Goal: Task Accomplishment & Management: Manage account settings

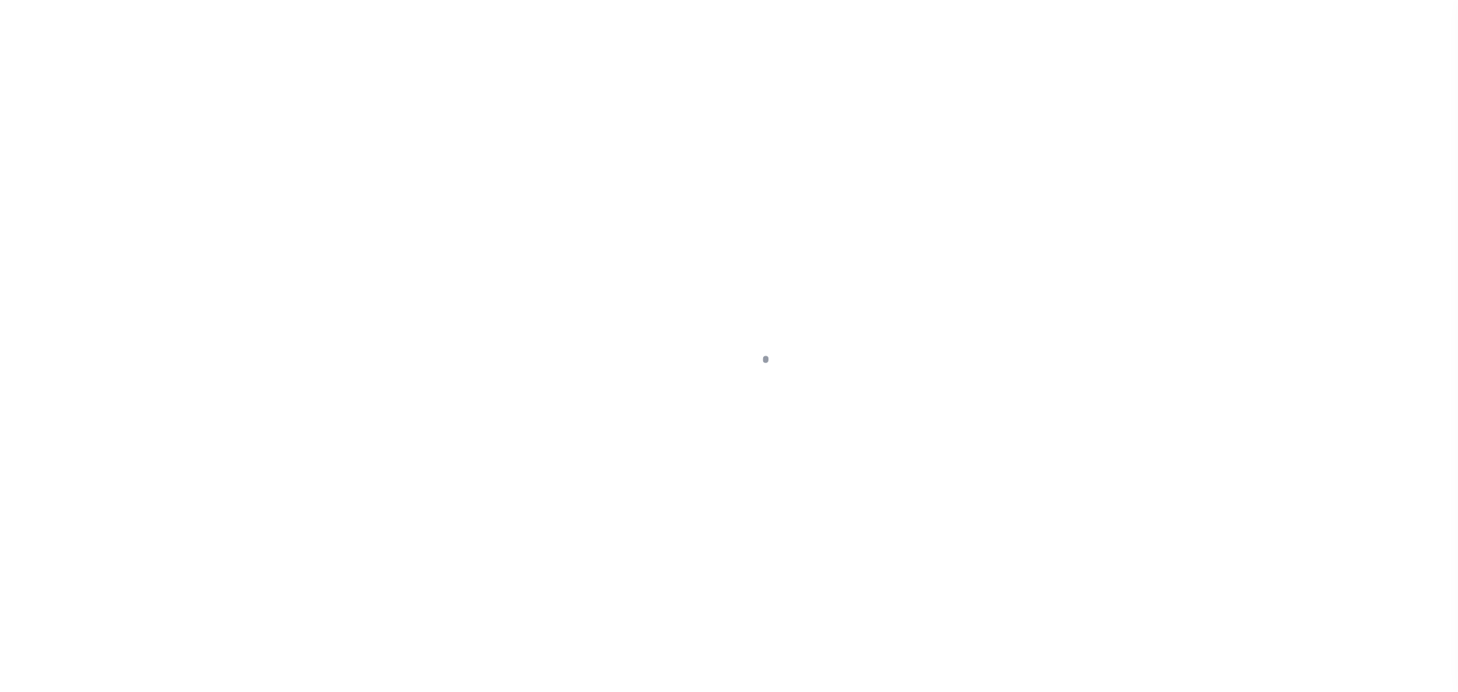
scroll to position [48, 0]
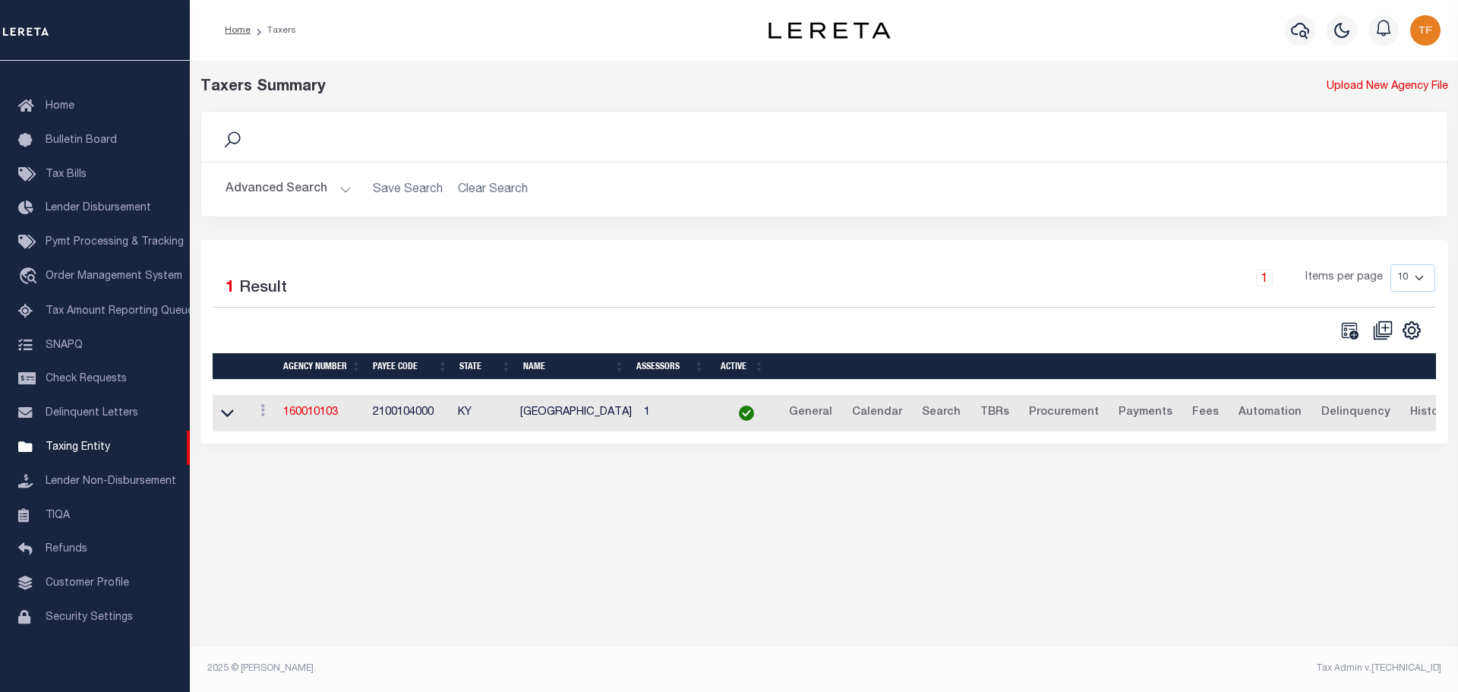
click at [345, 187] on button "Advanced Search" at bounding box center [289, 190] width 126 height 30
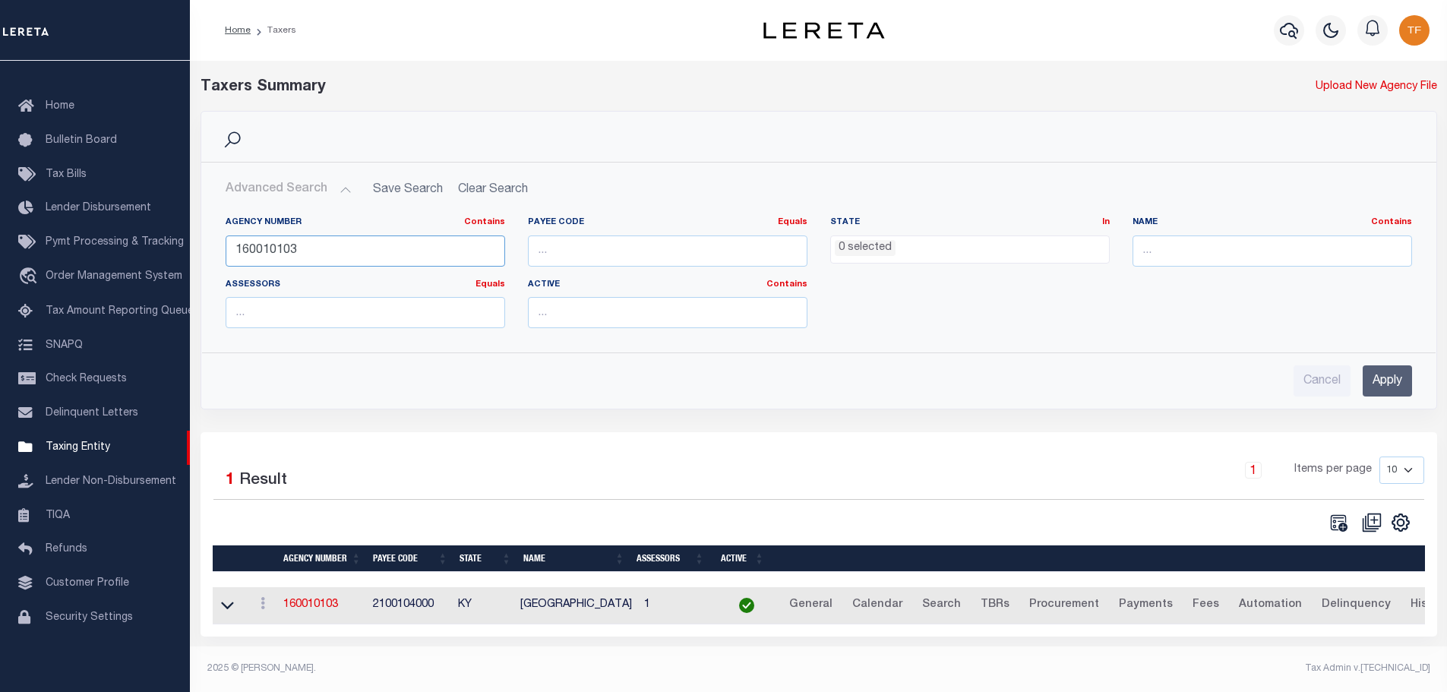
drag, startPoint x: 297, startPoint y: 246, endPoint x: 197, endPoint y: 217, distance: 103.6
click at [209, 223] on div "Agency Number Contains Contains Is 160010103 Payee Code Equals Equals Is Not Eq…" at bounding box center [819, 272] width 1234 height 136
click at [318, 248] on input "160010103" at bounding box center [366, 250] width 280 height 31
drag, startPoint x: 314, startPoint y: 246, endPoint x: 185, endPoint y: 210, distance: 134.2
click at [185, 210] on div "Home Taxers Profile" at bounding box center [723, 342] width 1447 height 684
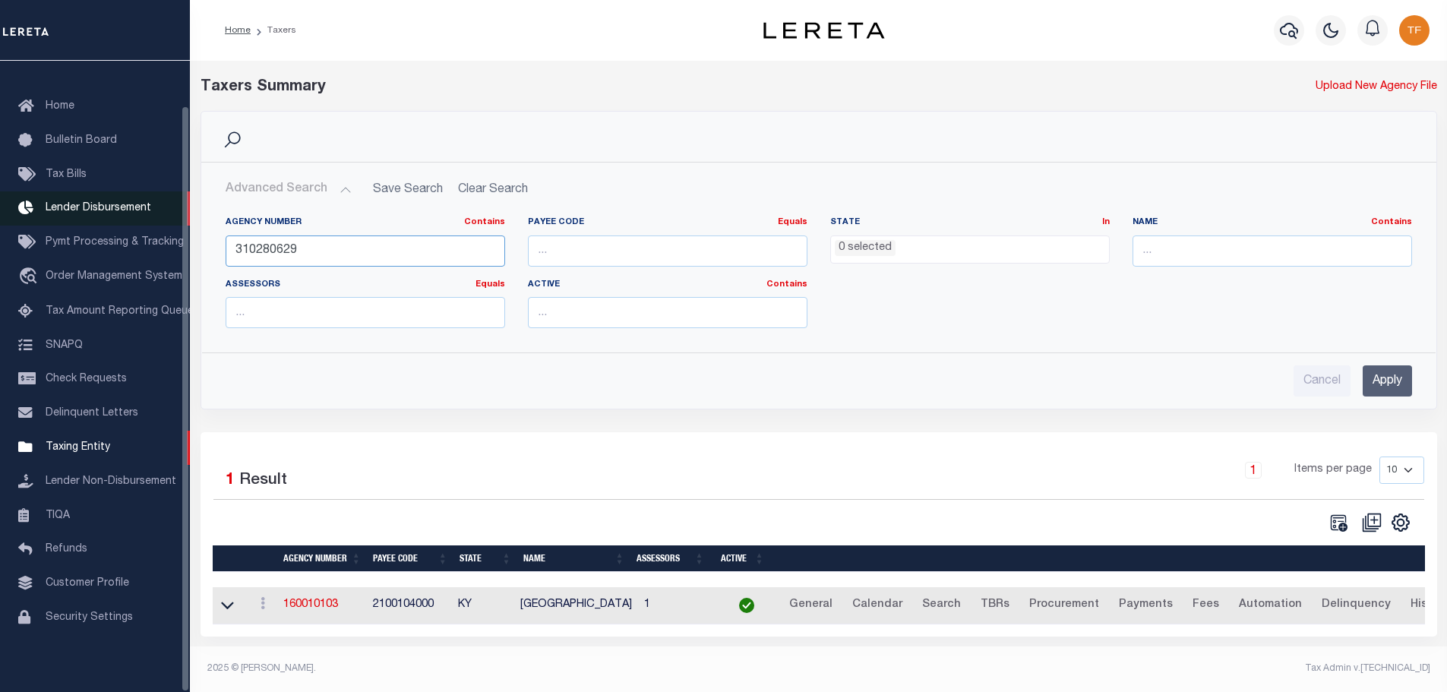
type input "310280629"
click at [1402, 380] on input "Apply" at bounding box center [1387, 380] width 49 height 31
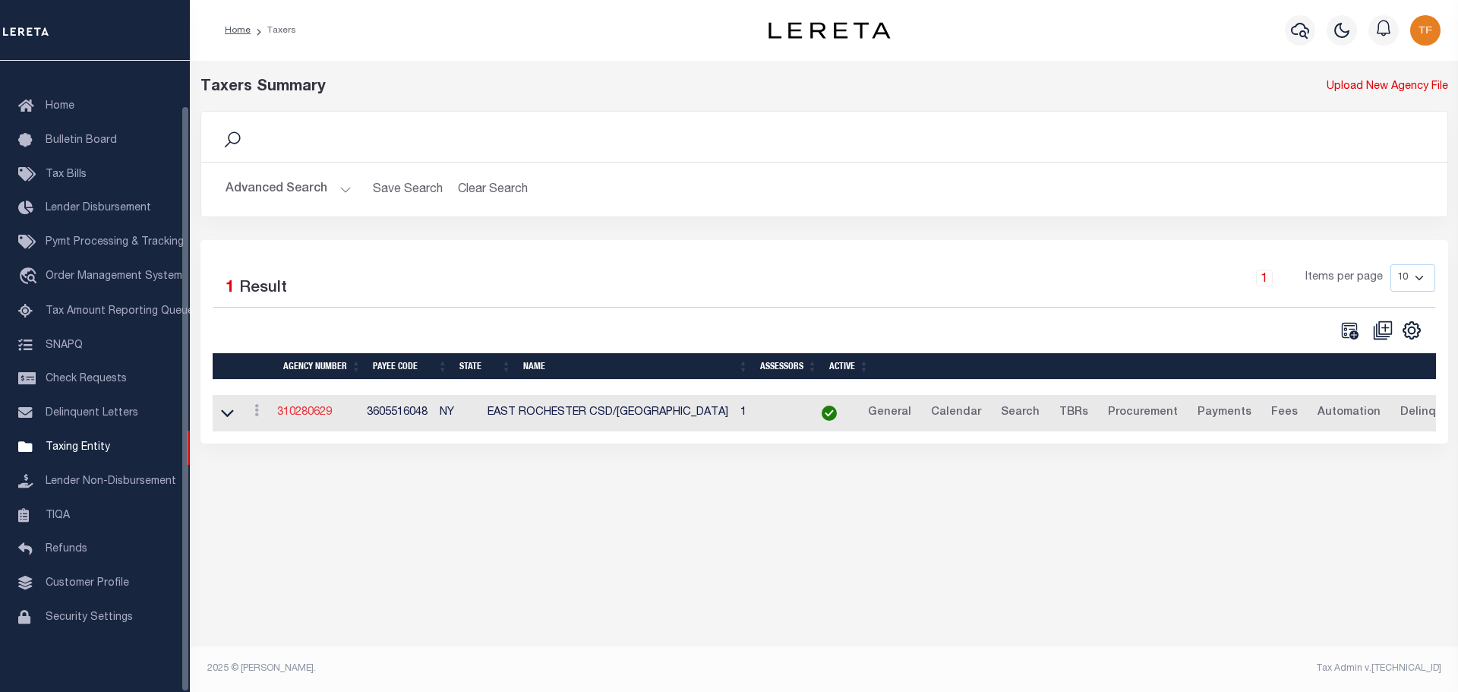
click at [303, 418] on link "310280629" at bounding box center [304, 412] width 55 height 11
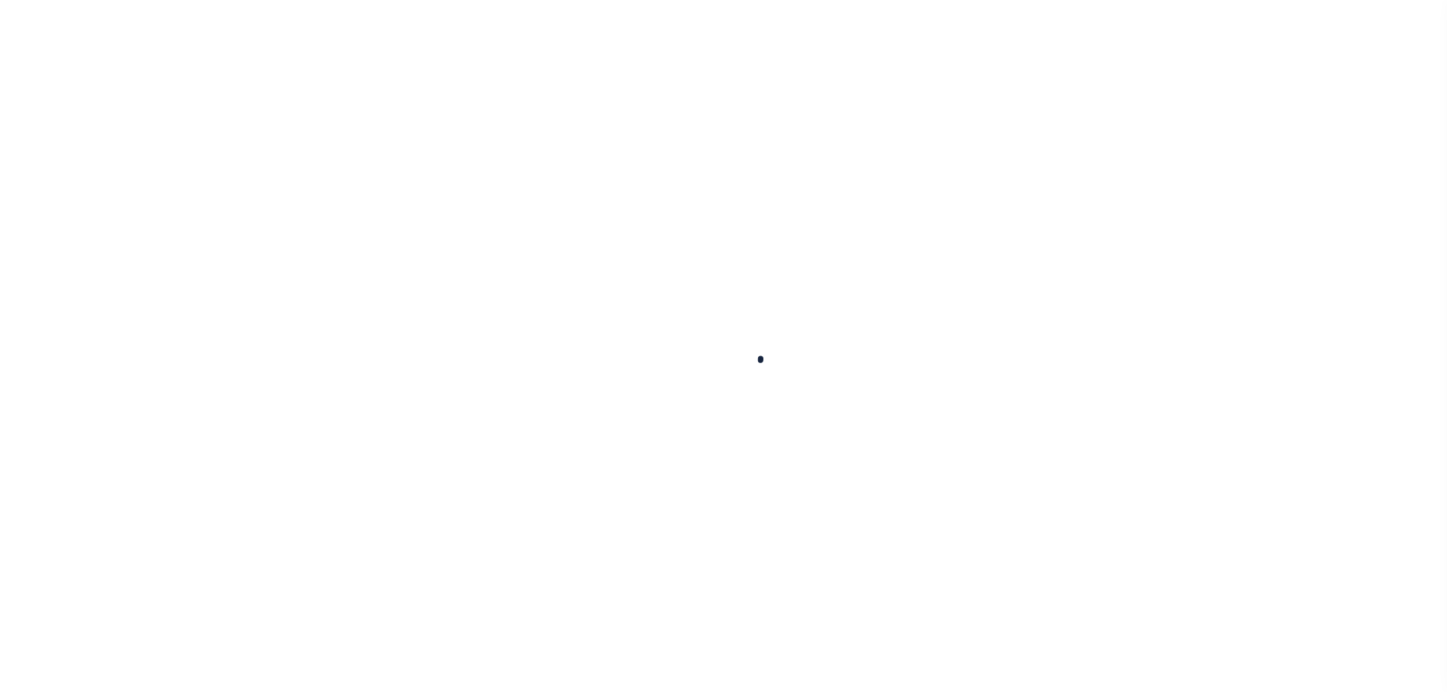
select select
checkbox input "false"
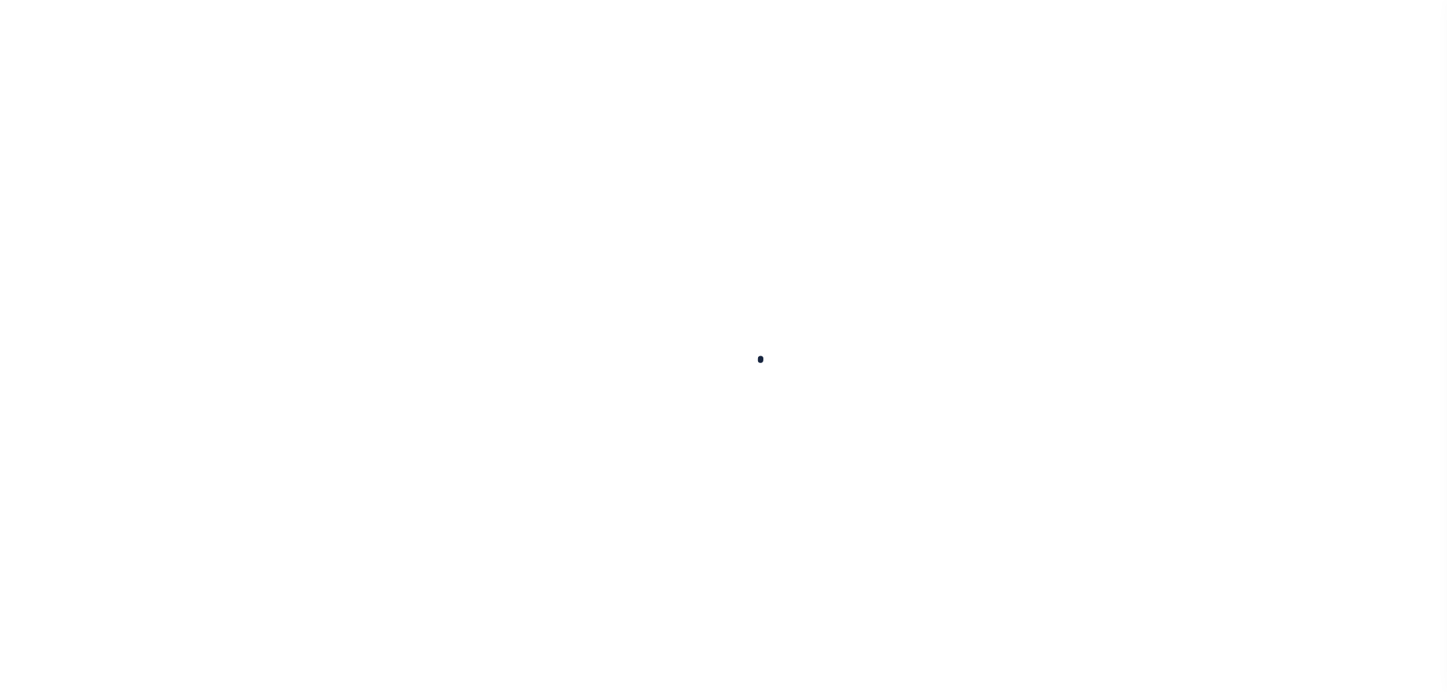
checkbox input "false"
type input "3605516048"
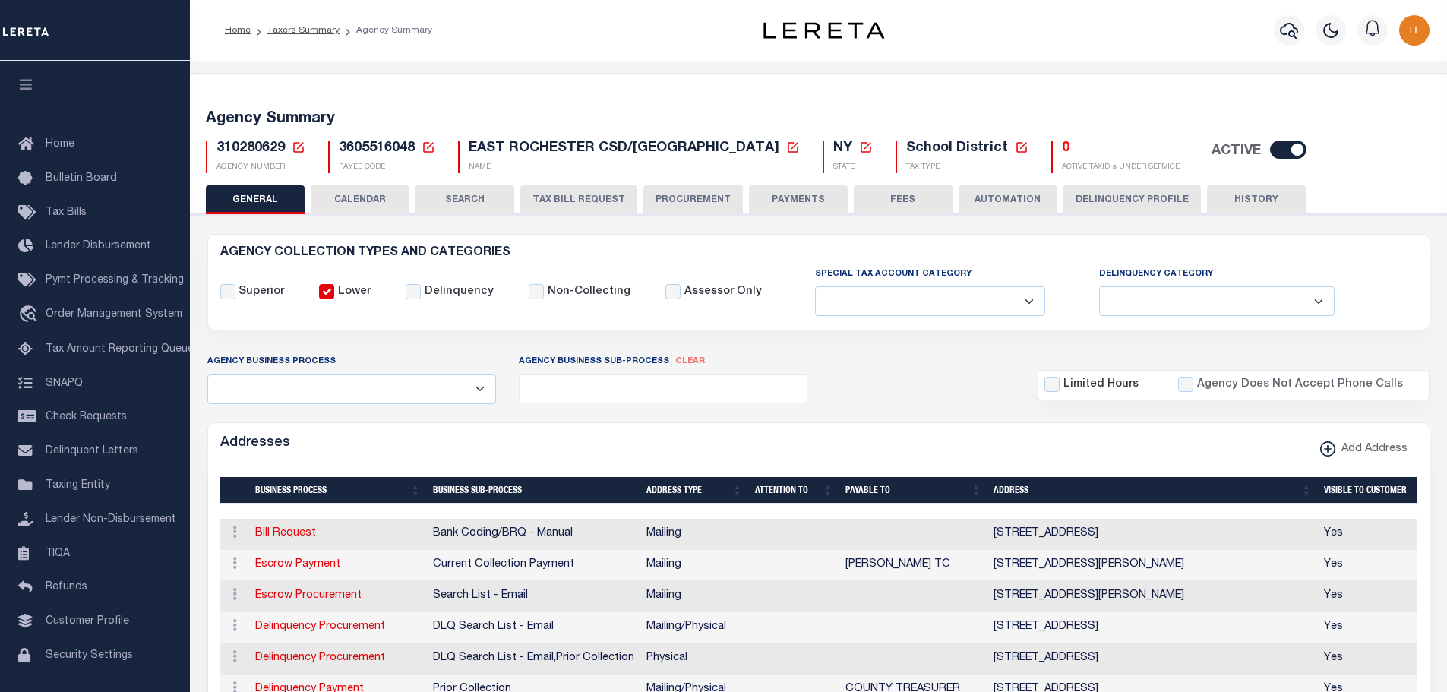
click at [299, 144] on icon at bounding box center [299, 148] width 14 height 14
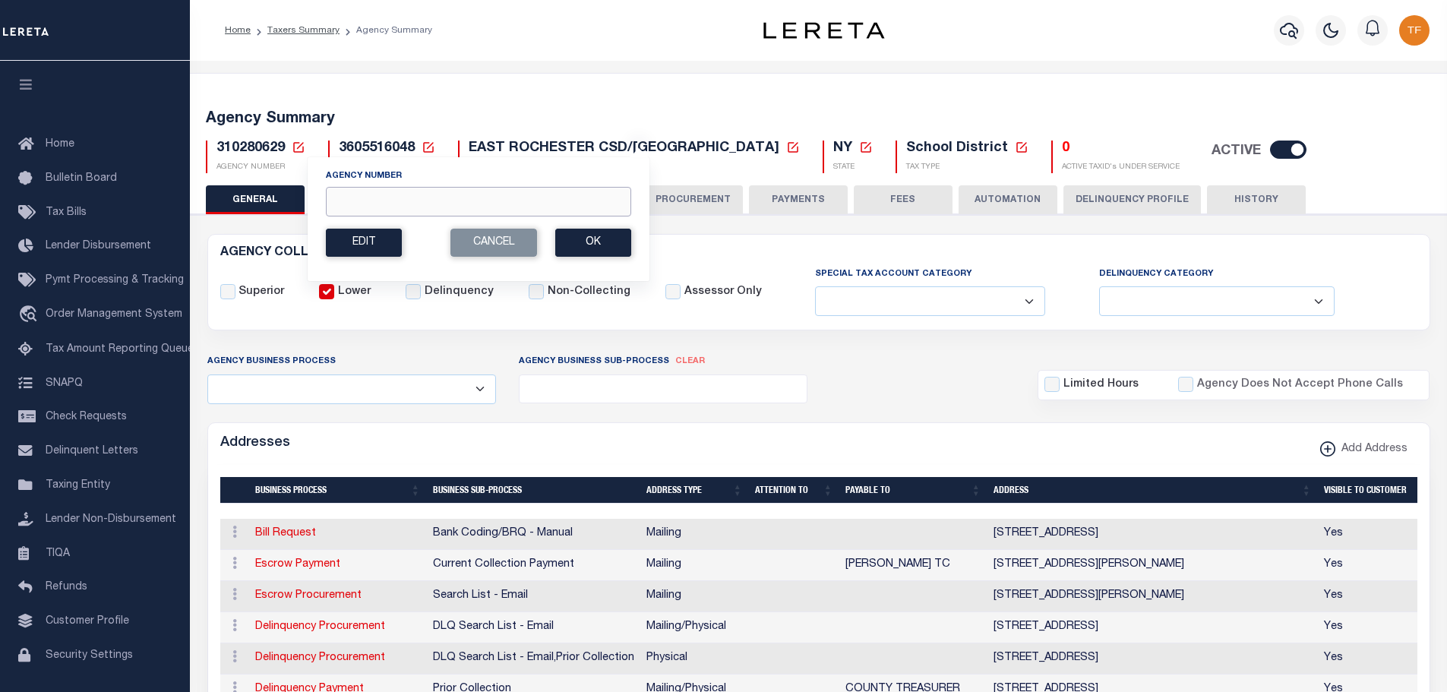
click at [341, 200] on input "Agency Number" at bounding box center [478, 202] width 305 height 30
type input "310270624"
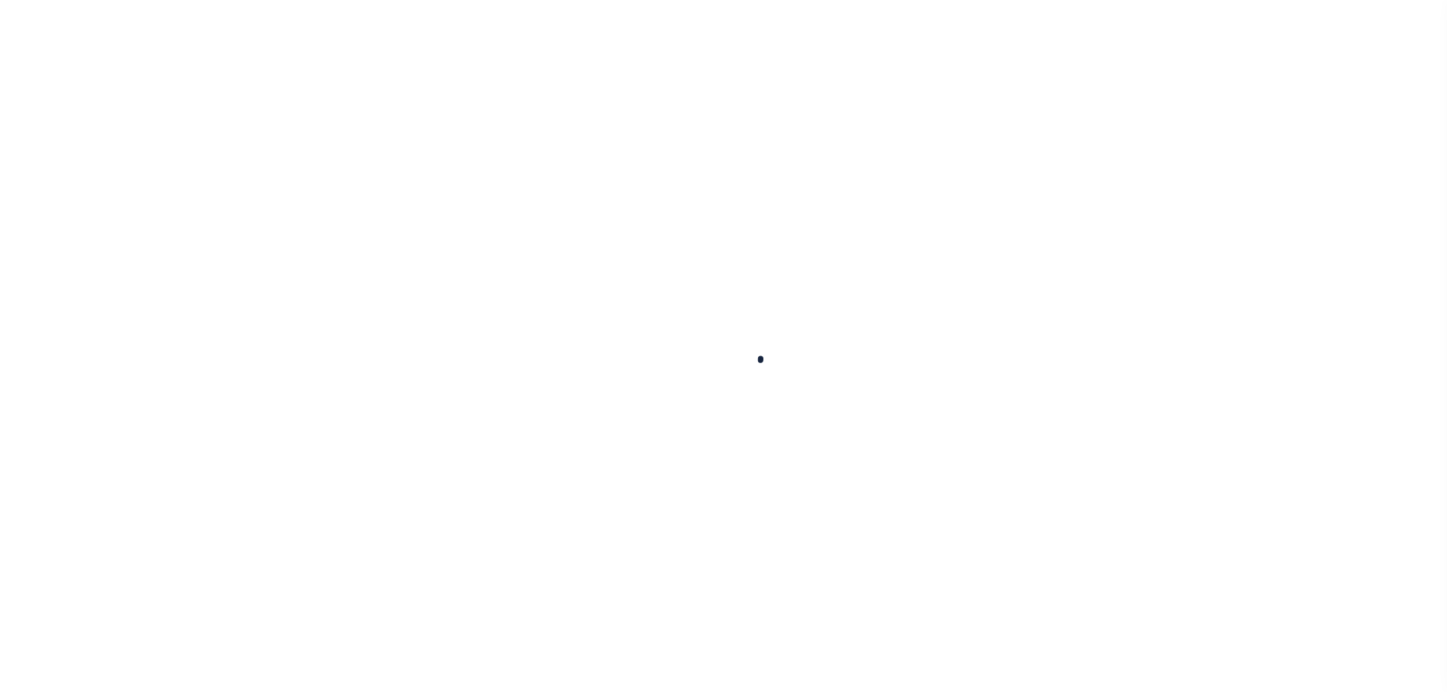
select select
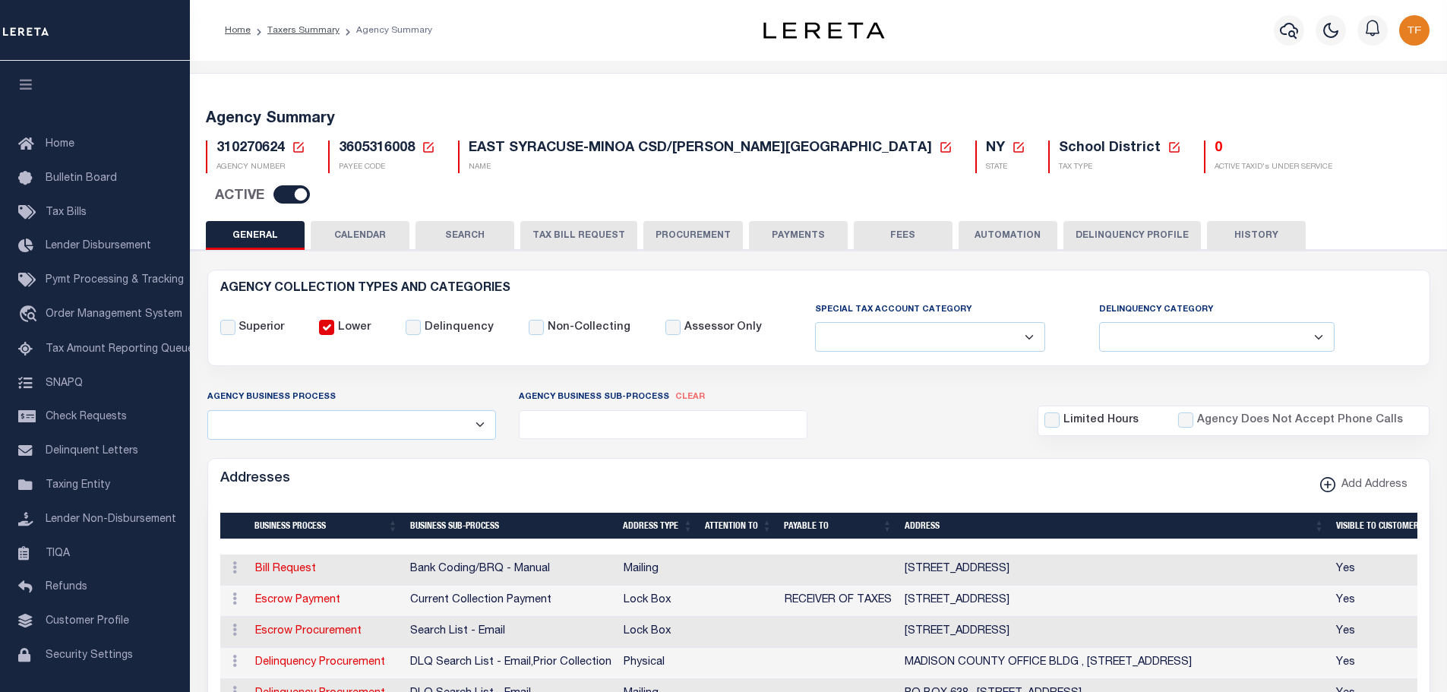
click at [299, 146] on icon at bounding box center [299, 148] width 14 height 14
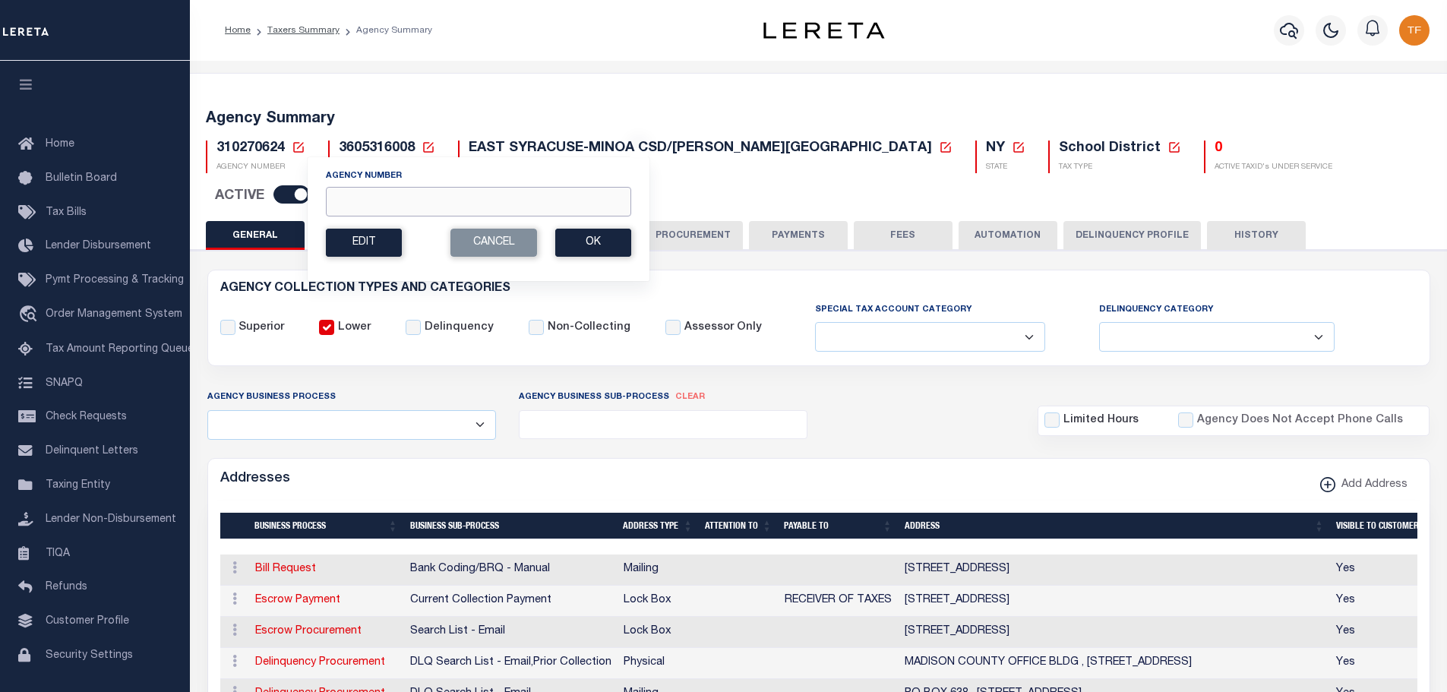
click at [334, 197] on input "Agency Number" at bounding box center [478, 202] width 305 height 30
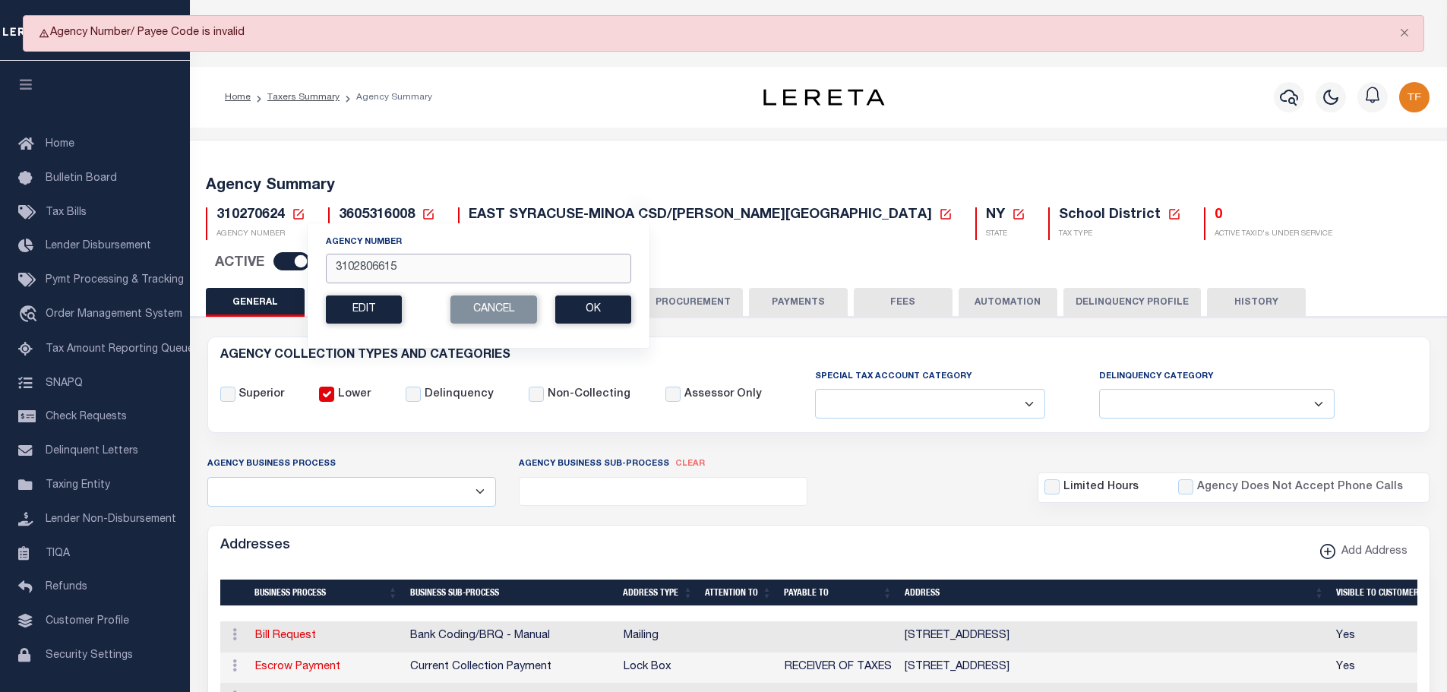
click at [378, 272] on input "3102806615" at bounding box center [478, 269] width 305 height 30
type input "310280615"
click at [618, 311] on button "Ok" at bounding box center [593, 309] width 76 height 28
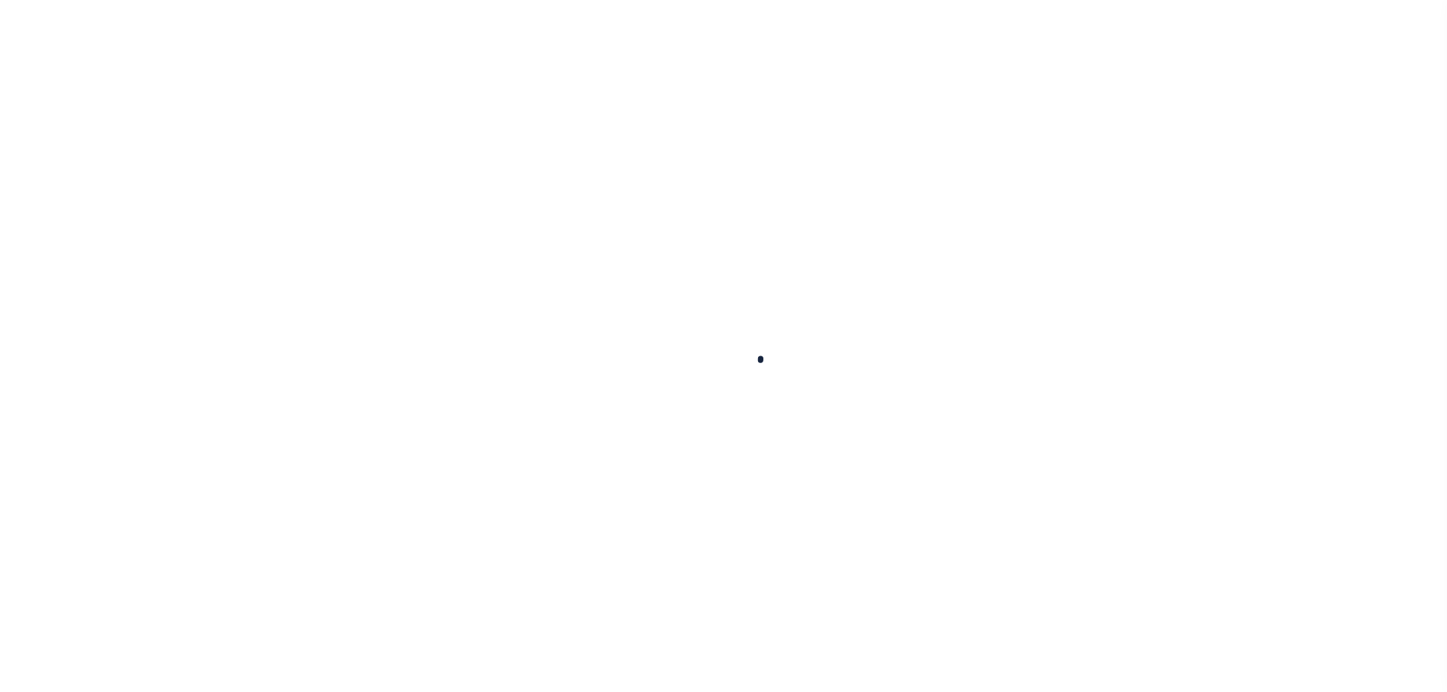
select select
checkbox input "false"
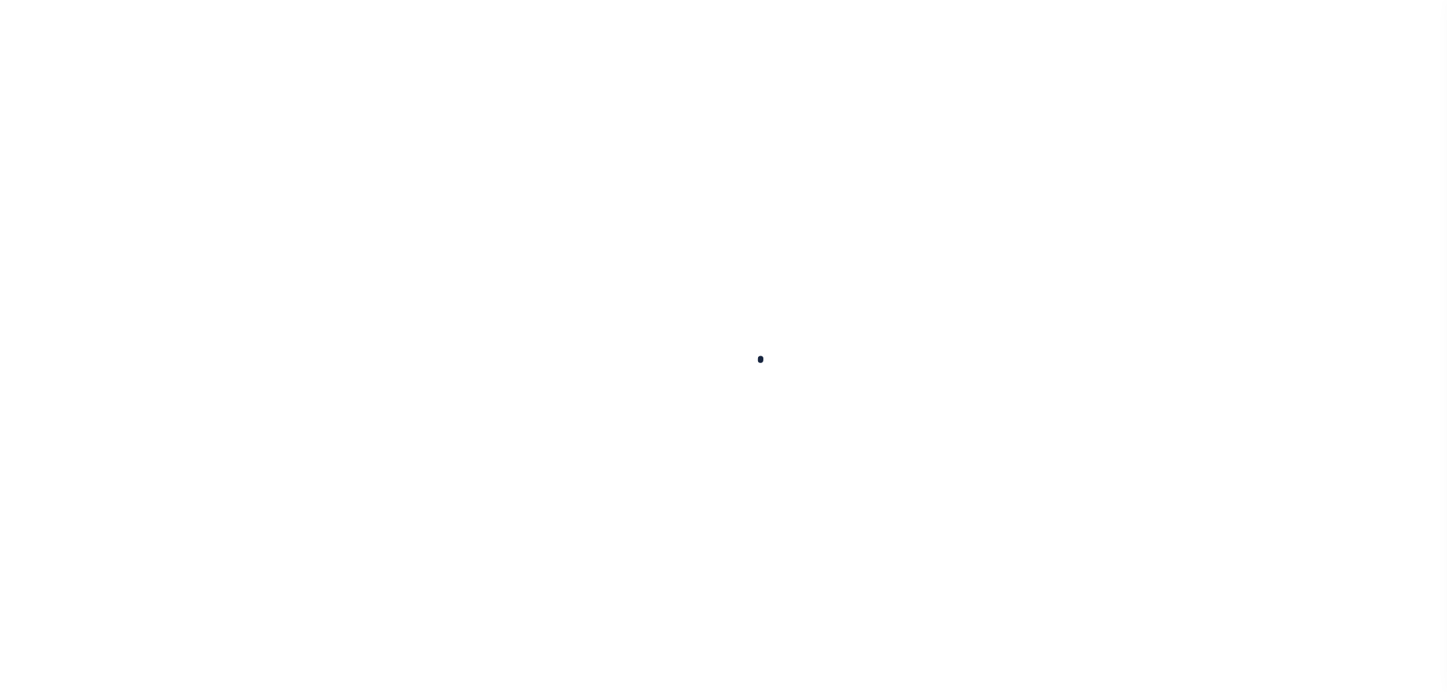
checkbox input "false"
type input "3605516003"
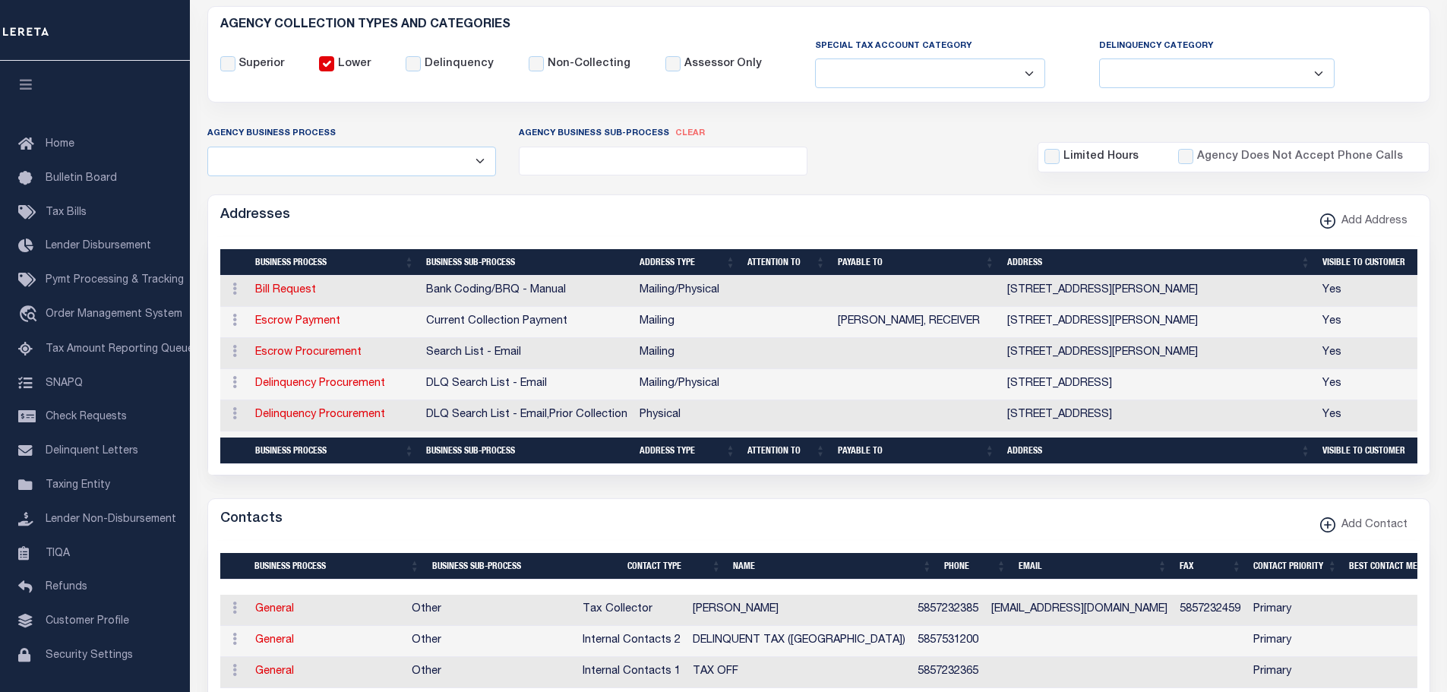
scroll to position [684, 0]
